Goal: Obtain resource: Download file/media

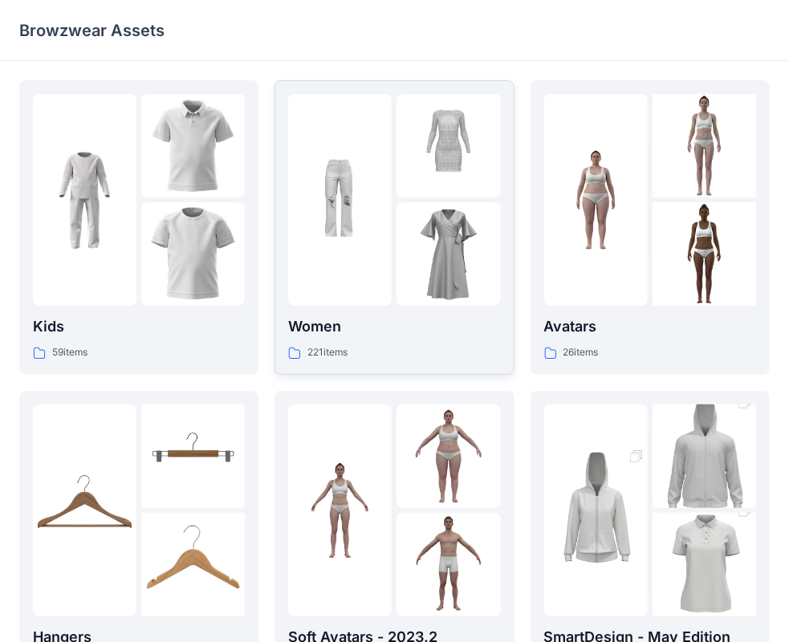
click at [365, 242] on img at bounding box center [340, 201] width 104 height 104
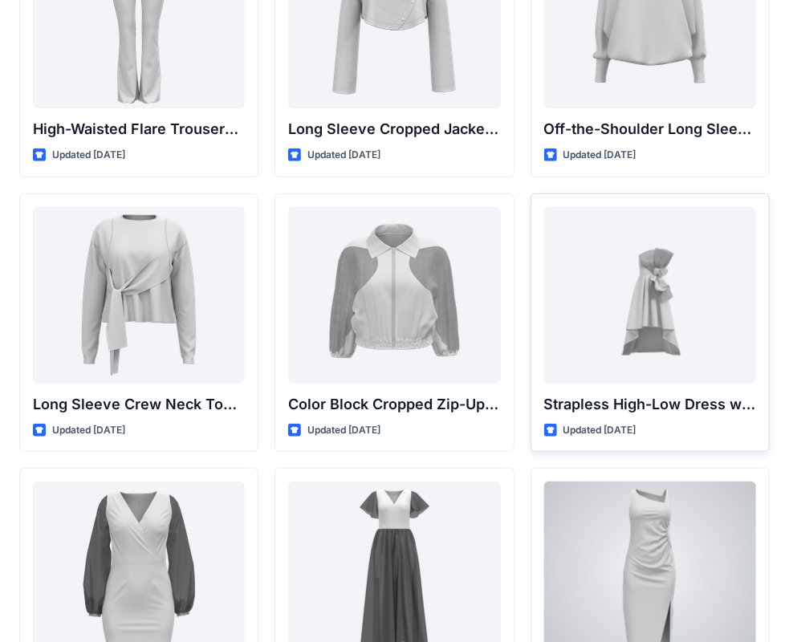
scroll to position [161, 0]
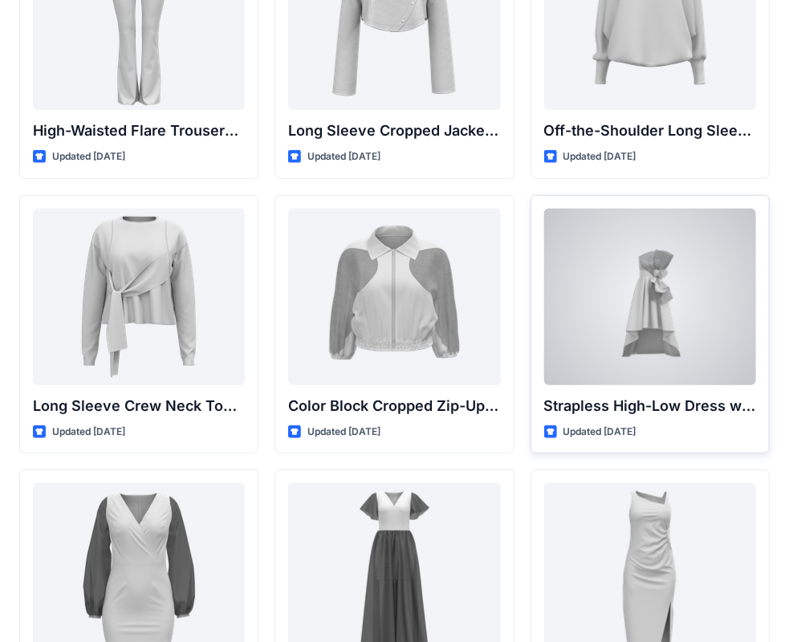
click at [605, 292] on div at bounding box center [650, 297] width 212 height 177
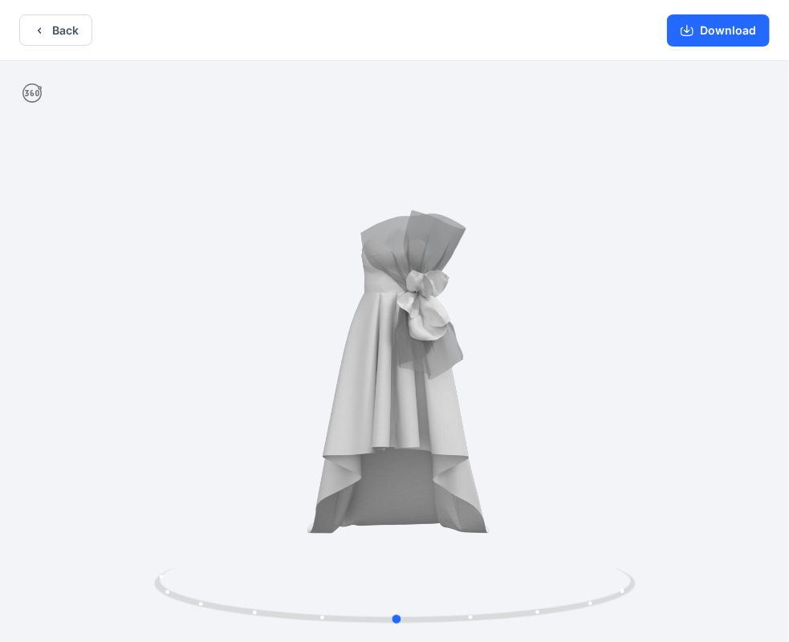
drag, startPoint x: 522, startPoint y: 597, endPoint x: 516, endPoint y: 494, distance: 103.0
click at [514, 508] on div at bounding box center [394, 353] width 789 height 585
click at [73, 11] on div "Back Download" at bounding box center [394, 30] width 789 height 61
click at [66, 20] on button "Back" at bounding box center [55, 29] width 73 height 31
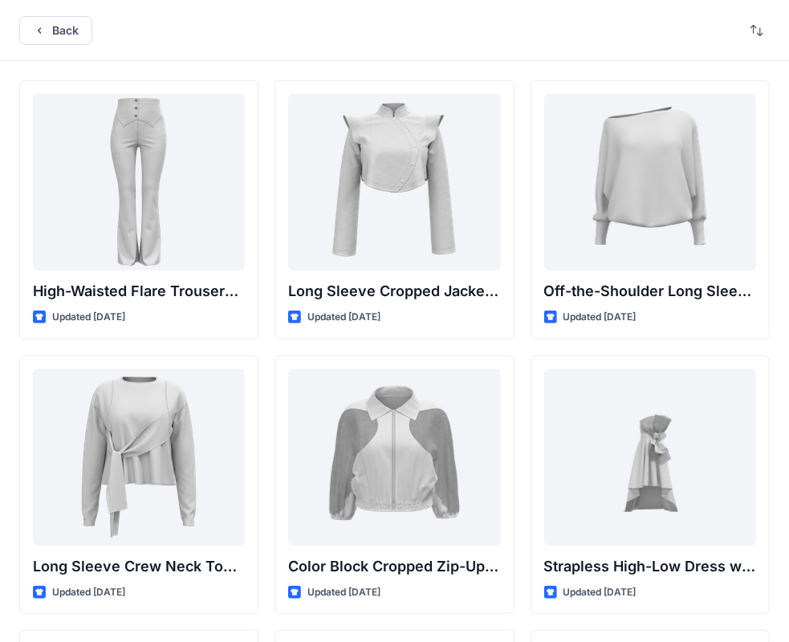
click at [50, 14] on div "Back" at bounding box center [394, 30] width 789 height 61
click at [55, 28] on button "Back" at bounding box center [55, 30] width 73 height 29
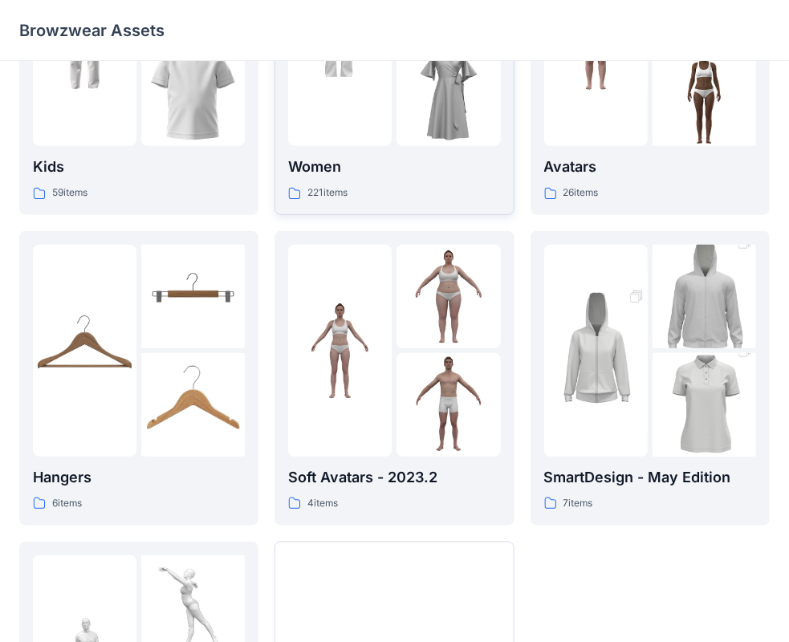
scroll to position [161, 0]
click at [607, 329] on img at bounding box center [596, 350] width 104 height 156
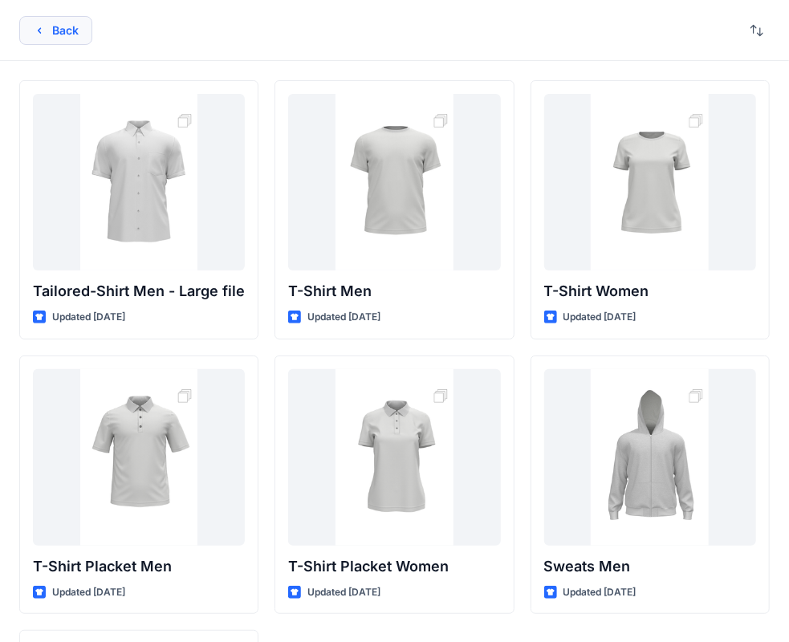
click at [79, 26] on button "Back" at bounding box center [55, 30] width 73 height 29
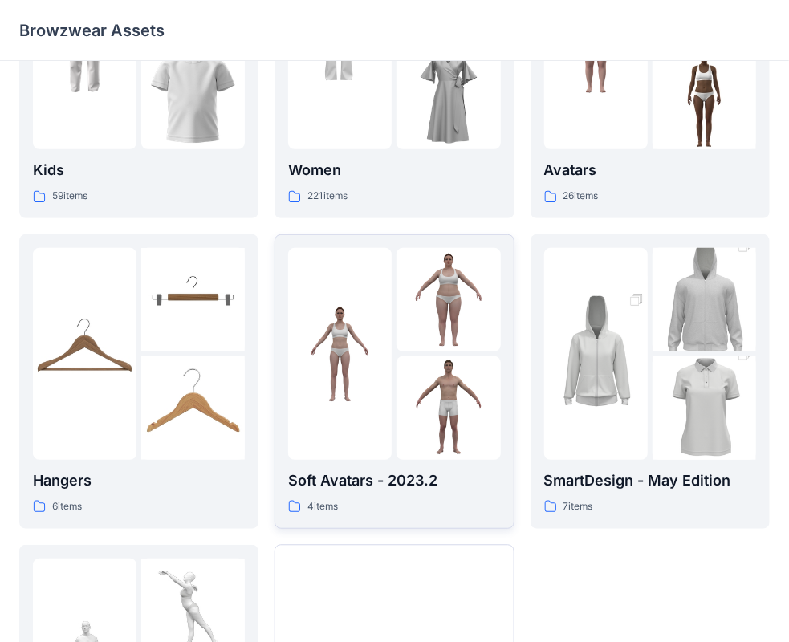
scroll to position [161, 0]
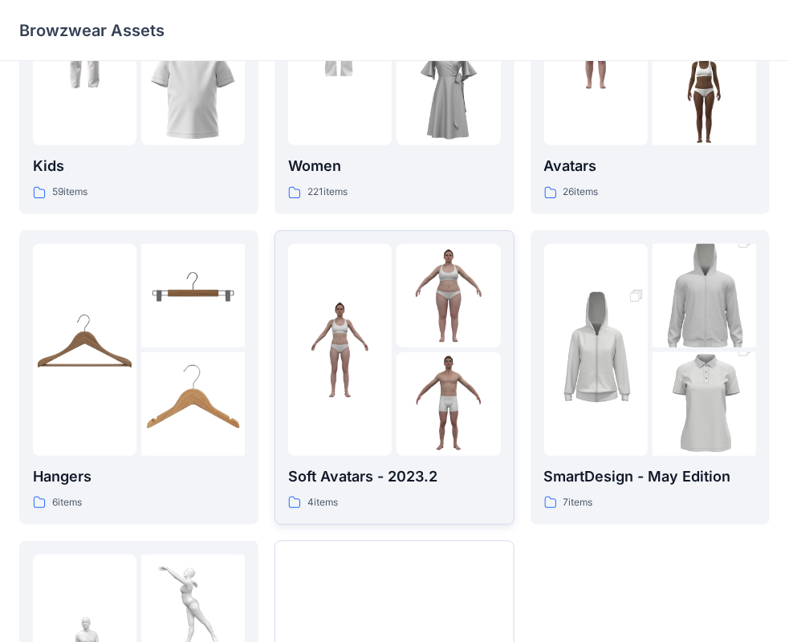
click at [344, 337] on img at bounding box center [340, 350] width 104 height 104
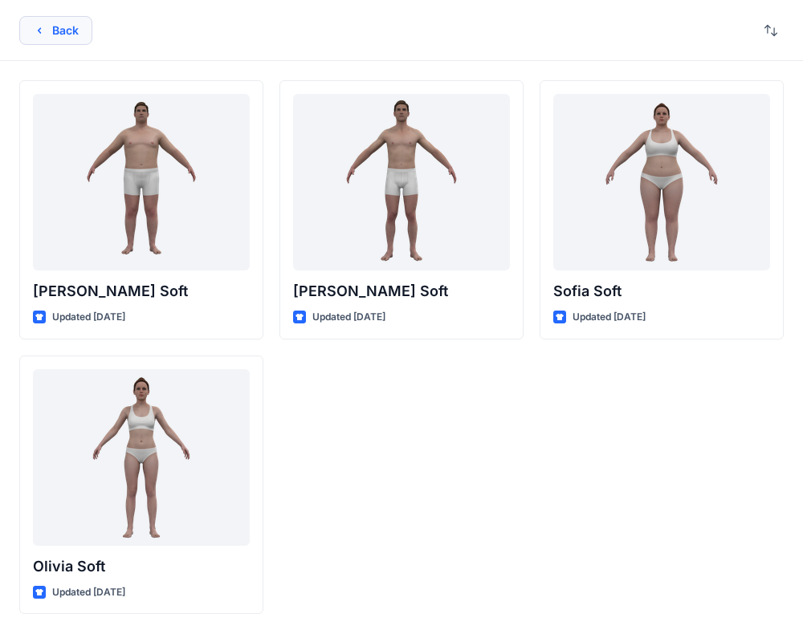
click at [61, 34] on button "Back" at bounding box center [55, 30] width 73 height 29
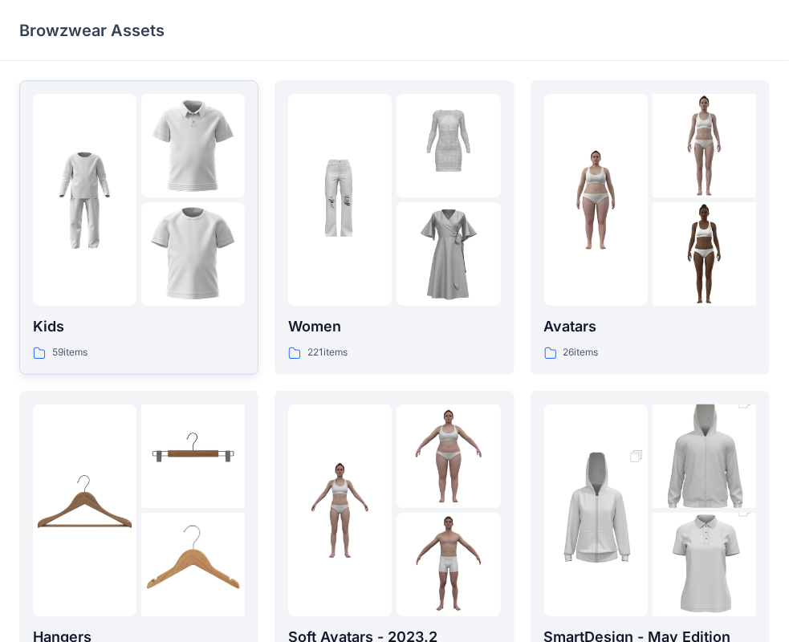
click at [170, 291] on img at bounding box center [193, 254] width 104 height 104
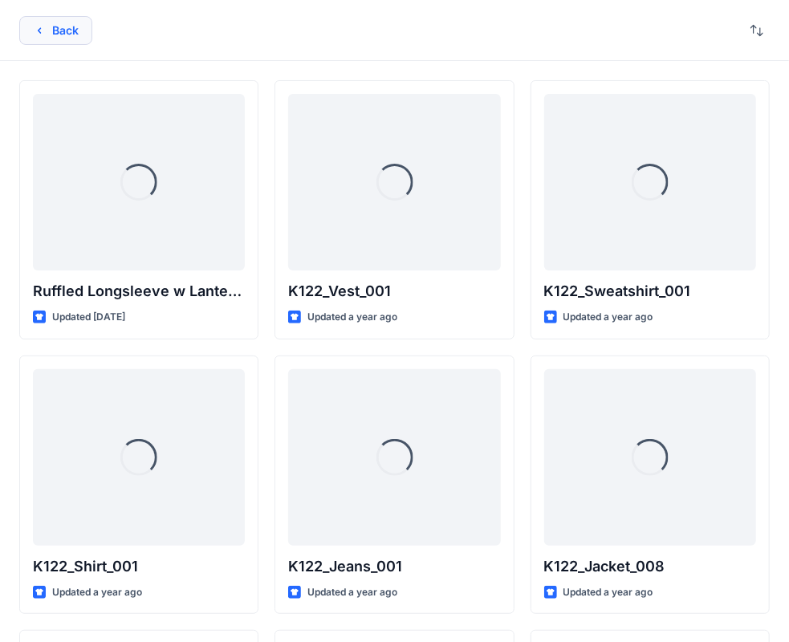
click at [31, 32] on button "Back" at bounding box center [55, 30] width 73 height 29
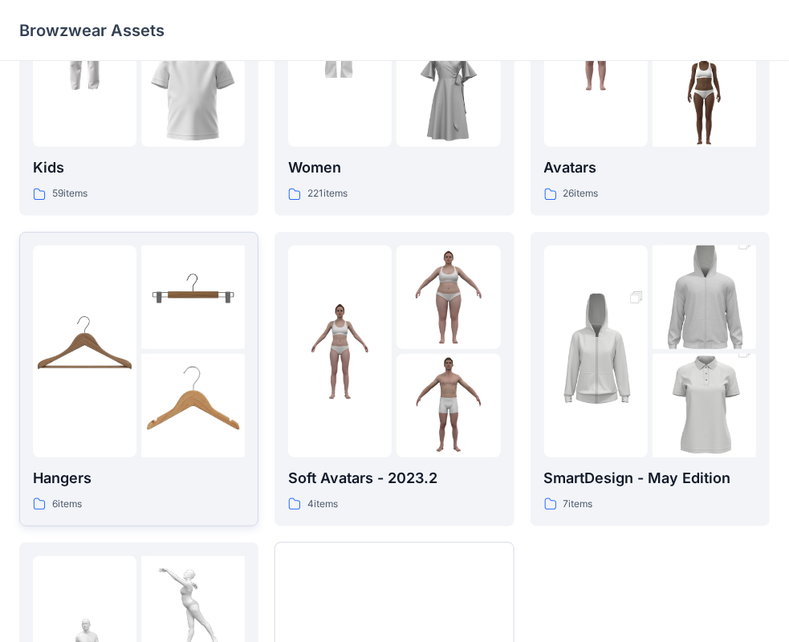
scroll to position [161, 0]
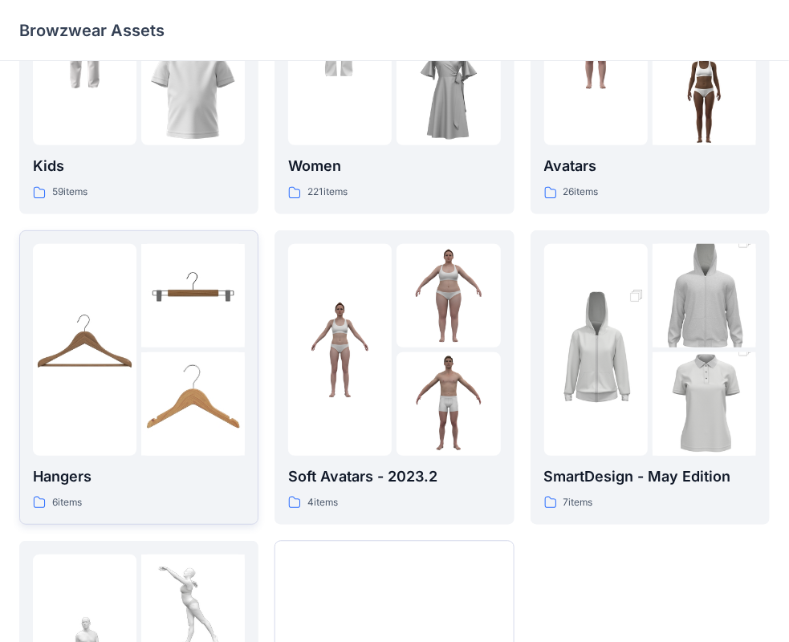
click at [178, 377] on img at bounding box center [193, 405] width 104 height 104
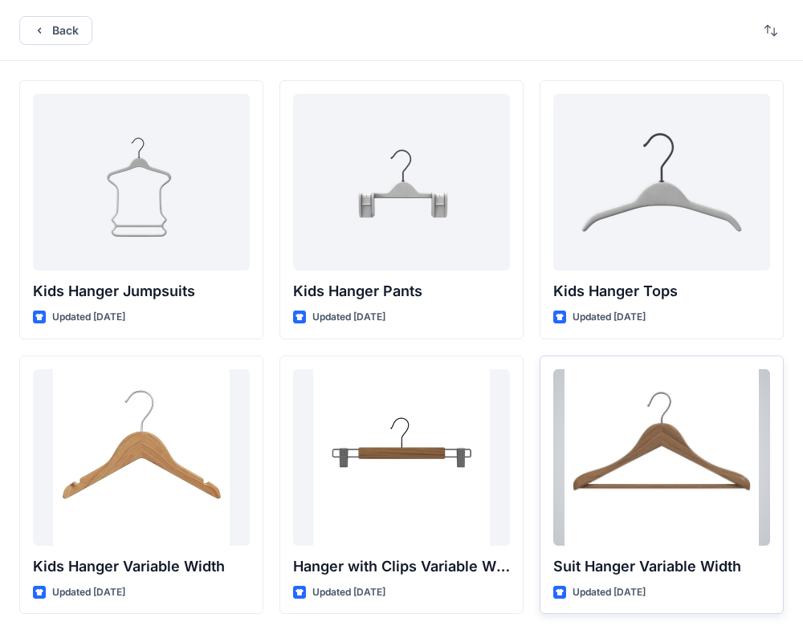
click at [643, 467] on div at bounding box center [661, 457] width 217 height 177
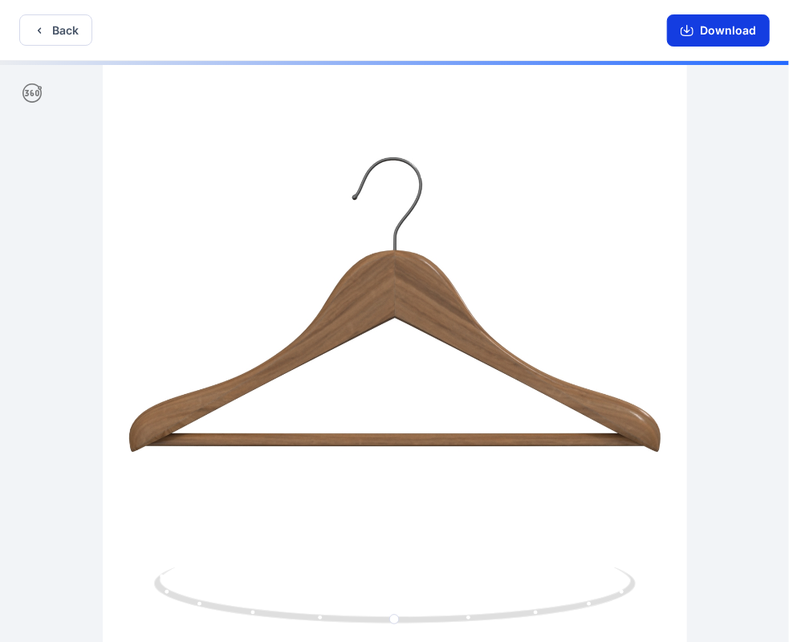
click at [724, 31] on button "Download" at bounding box center [718, 30] width 103 height 32
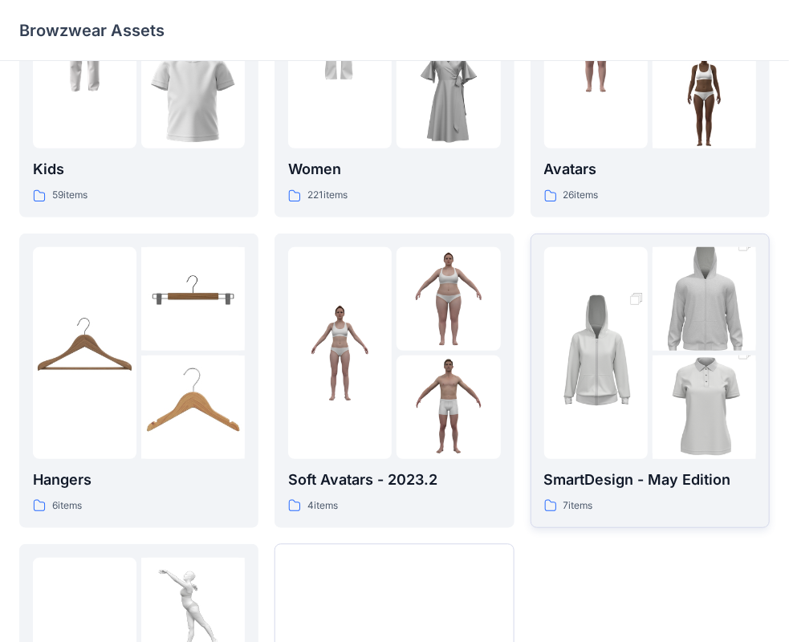
scroll to position [161, 0]
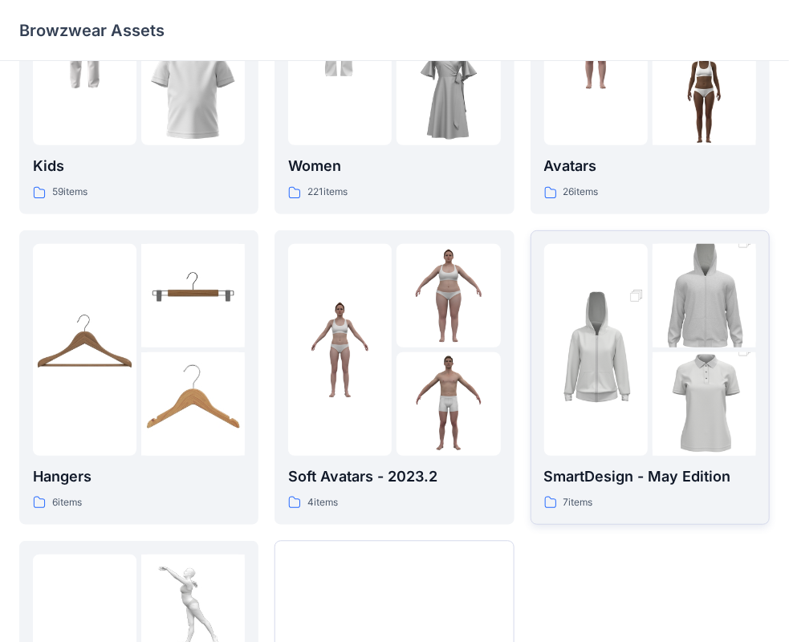
click at [626, 426] on img at bounding box center [596, 350] width 104 height 156
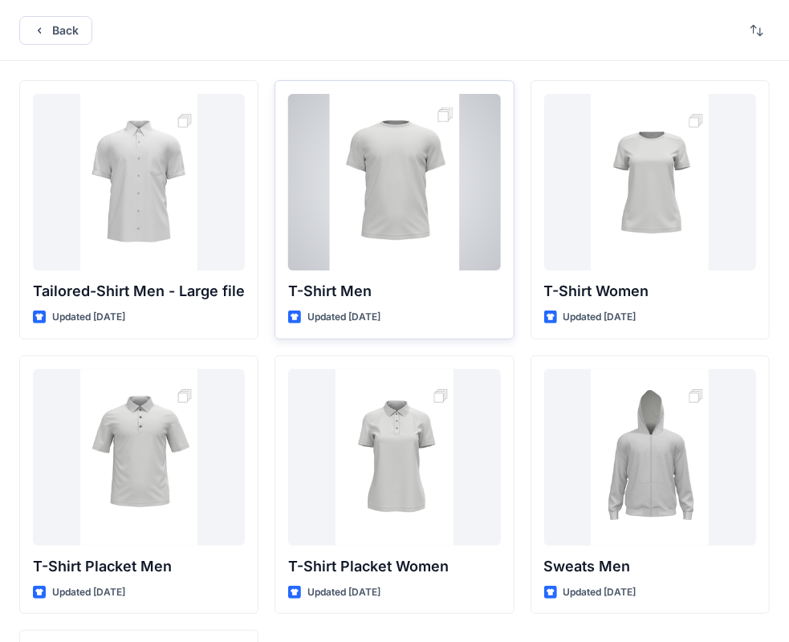
click at [336, 229] on div at bounding box center [394, 182] width 212 height 177
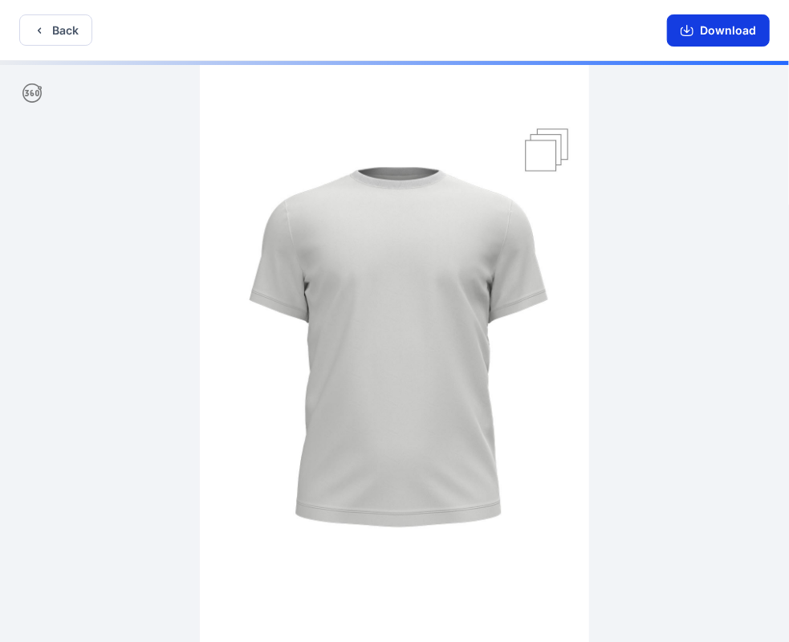
click at [691, 35] on icon "button" at bounding box center [687, 31] width 13 height 9
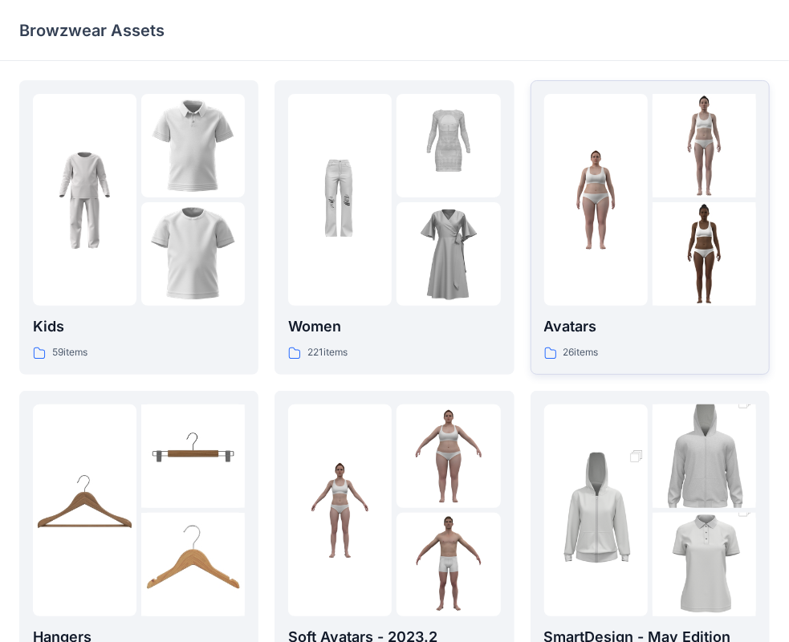
click at [626, 231] on div at bounding box center [596, 200] width 104 height 212
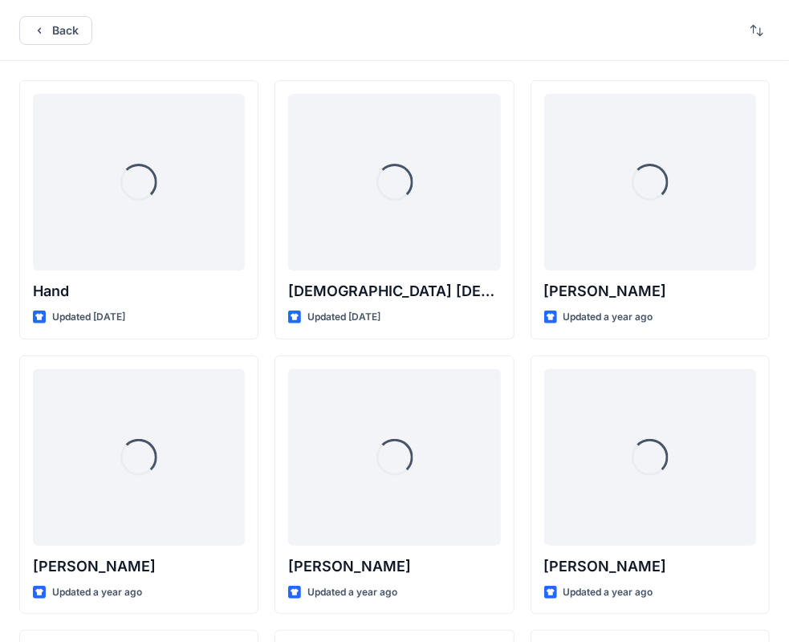
click at [16, 26] on div "Back" at bounding box center [394, 30] width 789 height 61
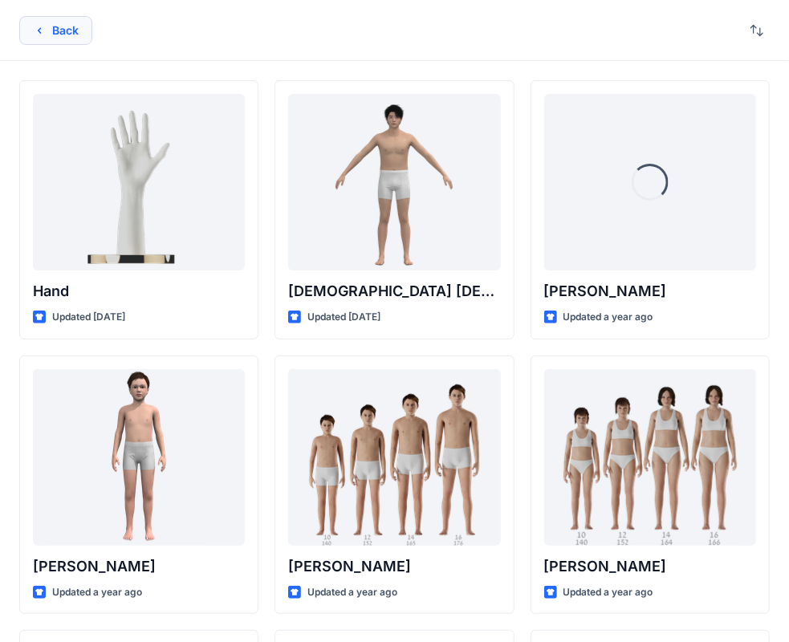
click at [31, 31] on button "Back" at bounding box center [55, 30] width 73 height 29
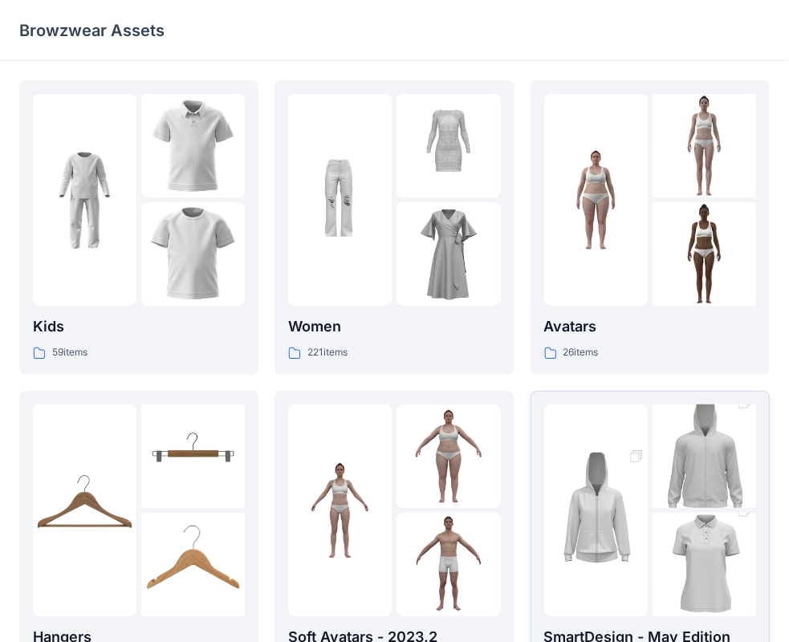
click at [662, 485] on img at bounding box center [705, 457] width 104 height 156
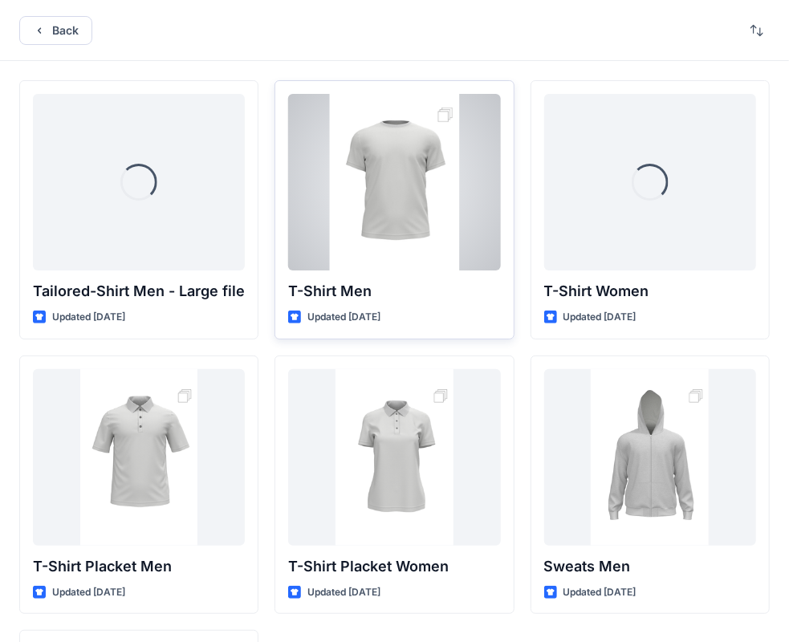
click at [358, 218] on div at bounding box center [394, 182] width 212 height 177
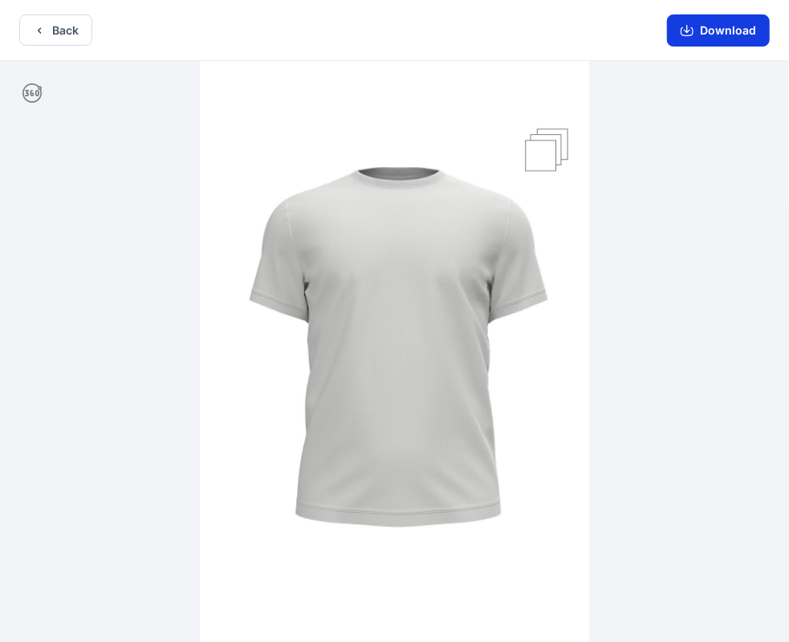
click at [727, 40] on button "Download" at bounding box center [718, 30] width 103 height 32
